Goal: Task Accomplishment & Management: Complete application form

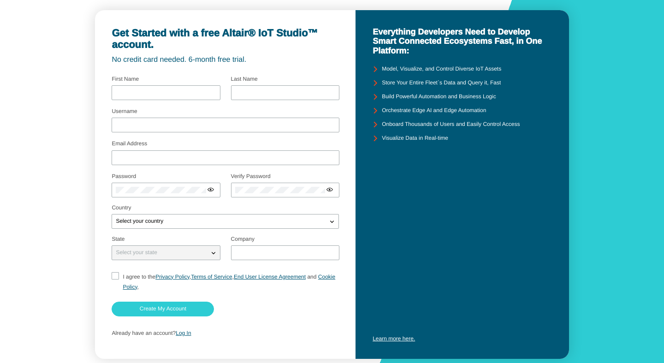
scroll to position [51, 0]
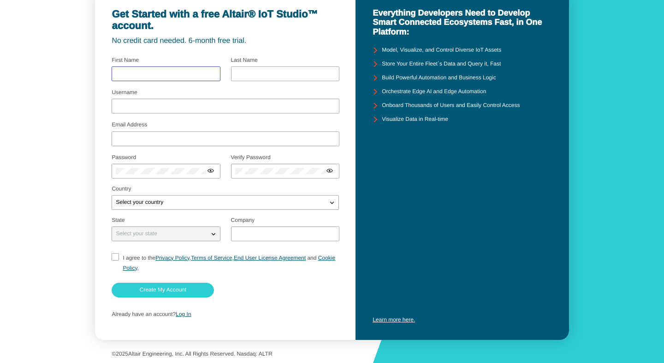
click at [130, 71] on input "text" at bounding box center [166, 74] width 100 height 6
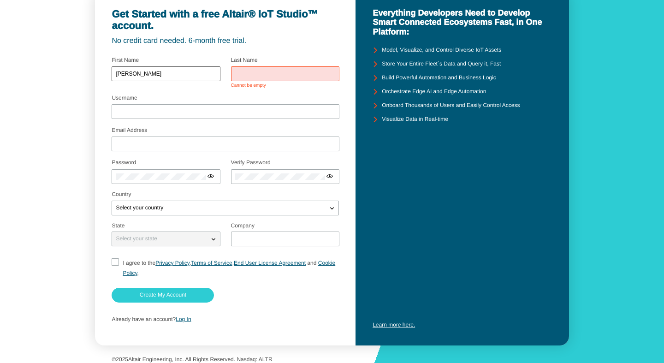
click at [144, 71] on div "bibhas" at bounding box center [166, 73] width 108 height 15
type input "b"
type input "Bibhas"
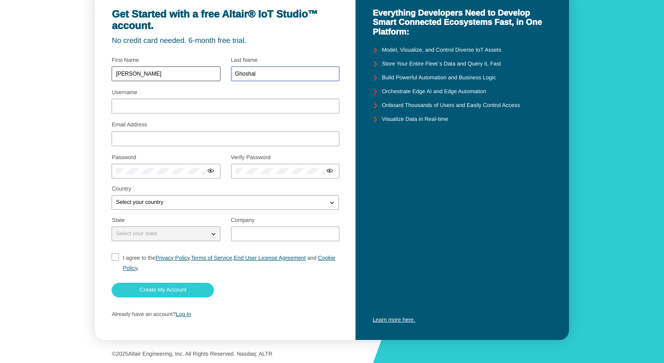
type input "Ghoshal"
type input "bibhas.ghoshal@iiita.ac.in"
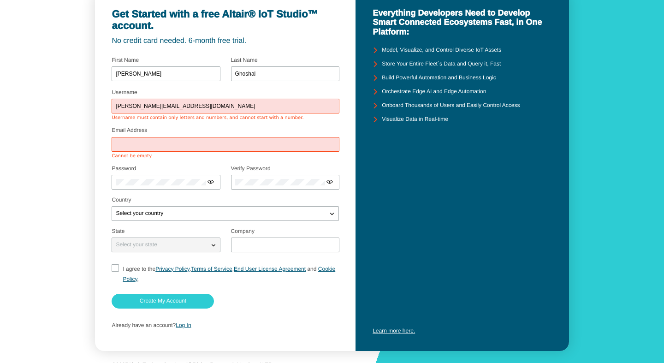
click at [201, 104] on input "bibhas.ghoshal@iiita.ac.in" at bounding box center [225, 106] width 219 height 6
drag, startPoint x: 201, startPoint y: 103, endPoint x: 113, endPoint y: 102, distance: 87.1
click at [116, 103] on input "bibhas.ghoshal@iiita.ac.in" at bounding box center [225, 106] width 219 height 6
click at [134, 141] on div at bounding box center [225, 144] width 227 height 15
click at [136, 148] on div at bounding box center [225, 144] width 227 height 15
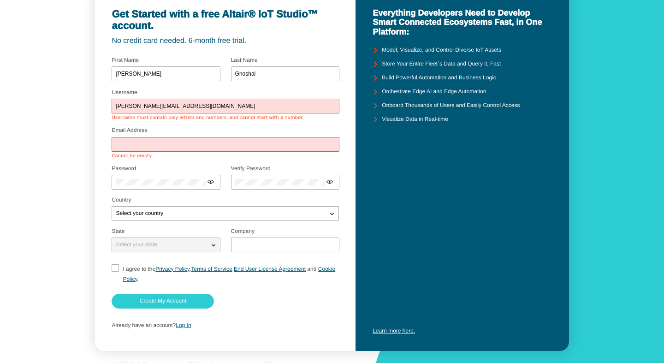
click at [153, 141] on div at bounding box center [225, 144] width 227 height 15
drag, startPoint x: 195, startPoint y: 104, endPoint x: 109, endPoint y: 108, distance: 85.8
click at [116, 108] on input "bibhas.ghoshal@iiita.ac.in" at bounding box center [225, 106] width 219 height 6
click at [135, 143] on input "Email Address" at bounding box center [225, 144] width 219 height 6
paste input "bibhas.ghoshal@iiita.ac.in"
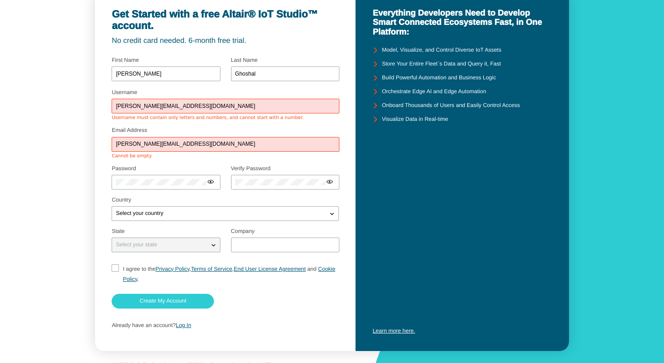
type input "bibhas.ghoshal@iiita.ac.in"
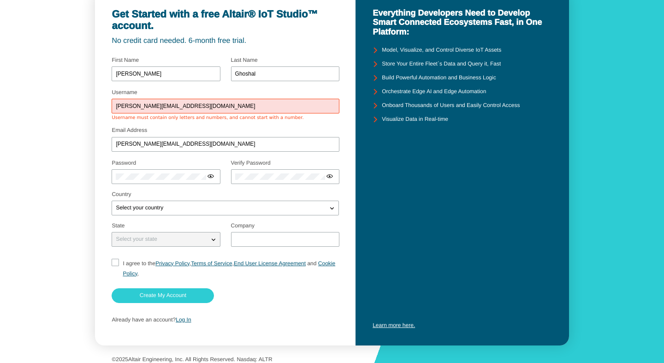
click at [188, 104] on input "bibhas.ghoshal@iiita.ac.in" at bounding box center [225, 106] width 219 height 6
click at [226, 144] on input "bibhas.ghoshal@iiita.ac.in" at bounding box center [225, 144] width 219 height 6
click at [163, 108] on input "bibhas.ghoshal" at bounding box center [225, 106] width 219 height 6
type input "bibhasghoshal"
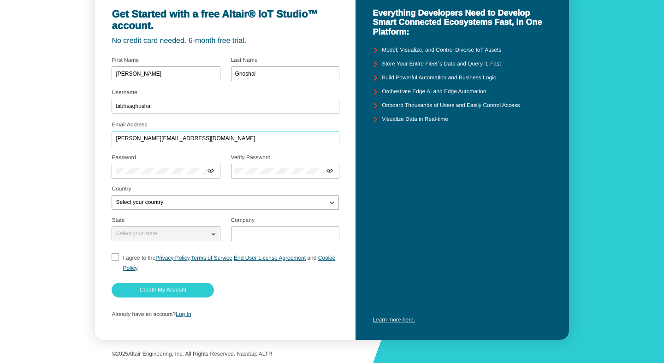
click at [201, 142] on input "bibhas.ghoshal@iiita.ac.in" at bounding box center [225, 139] width 219 height 6
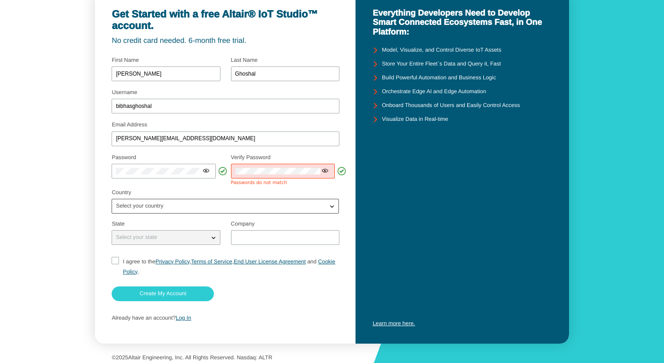
click at [185, 207] on div "Select your country" at bounding box center [219, 205] width 215 height 9
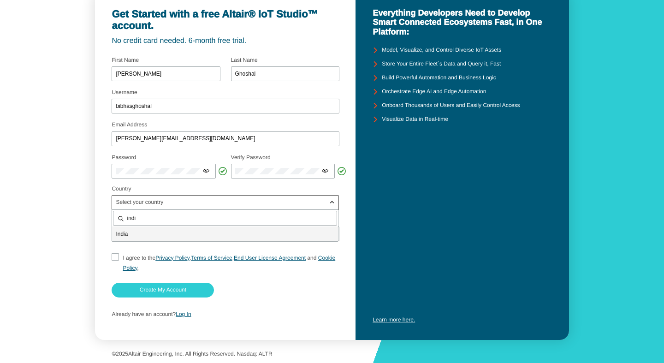
type input "indi"
click at [153, 237] on p "Indi a" at bounding box center [225, 233] width 226 height 9
click at [170, 236] on div "Select your state" at bounding box center [160, 233] width 96 height 9
click at [247, 233] on input "text" at bounding box center [285, 233] width 100 height 6
type input "IIIT Allahabad"
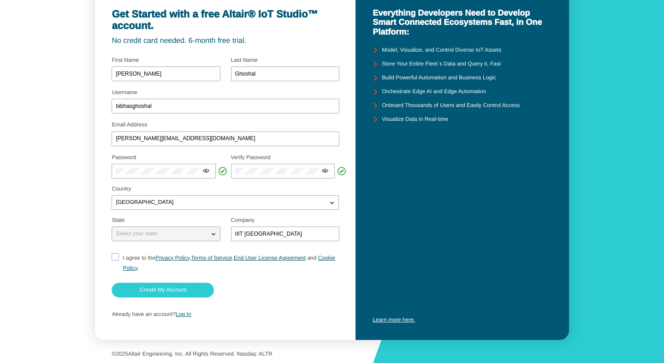
click at [117, 258] on input "I agree to the Privacy Policy , Terms of Service , End User License Agreement a…" at bounding box center [115, 263] width 6 height 20
checkbox input "true"
click at [0, 0] on slot "Create My Account" at bounding box center [0, 0] width 0 height 0
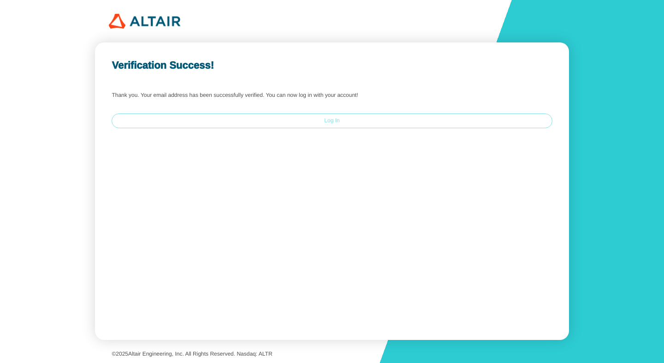
click at [310, 124] on paper-button "Log In" at bounding box center [332, 120] width 440 height 15
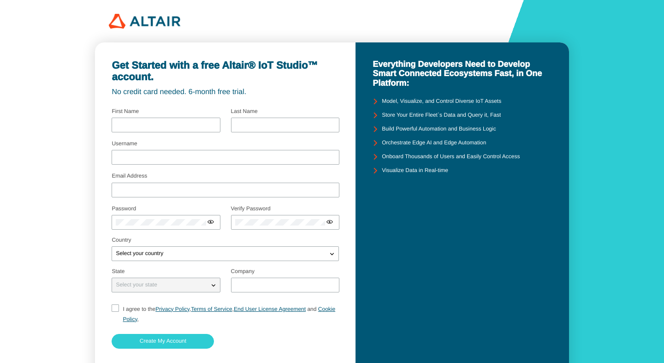
scroll to position [51, 0]
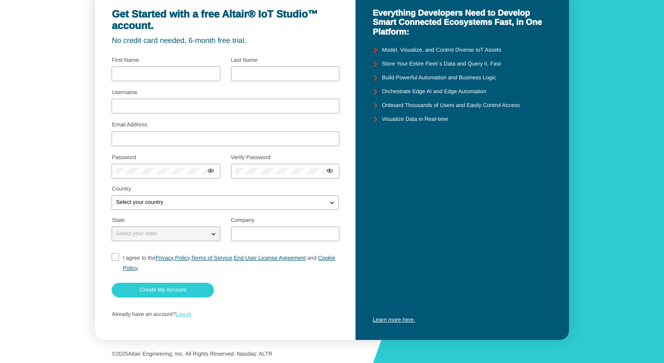
click at [190, 314] on link "Log In" at bounding box center [183, 314] width 15 height 6
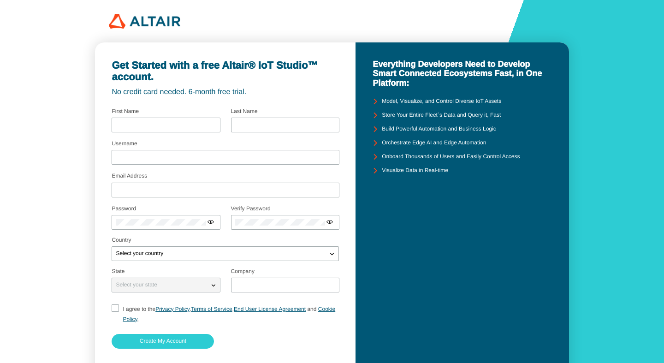
scroll to position [51, 0]
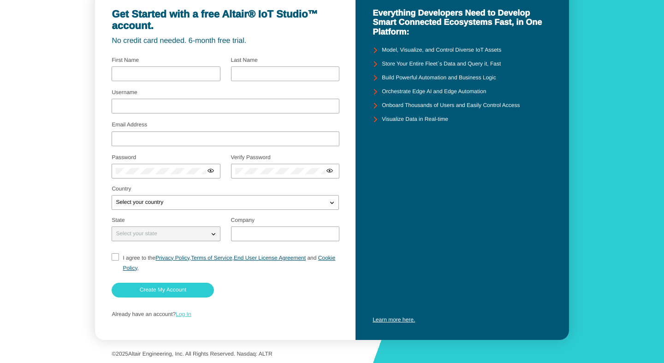
click at [181, 314] on link "Log In" at bounding box center [183, 314] width 15 height 6
